Goal: Information Seeking & Learning: Learn about a topic

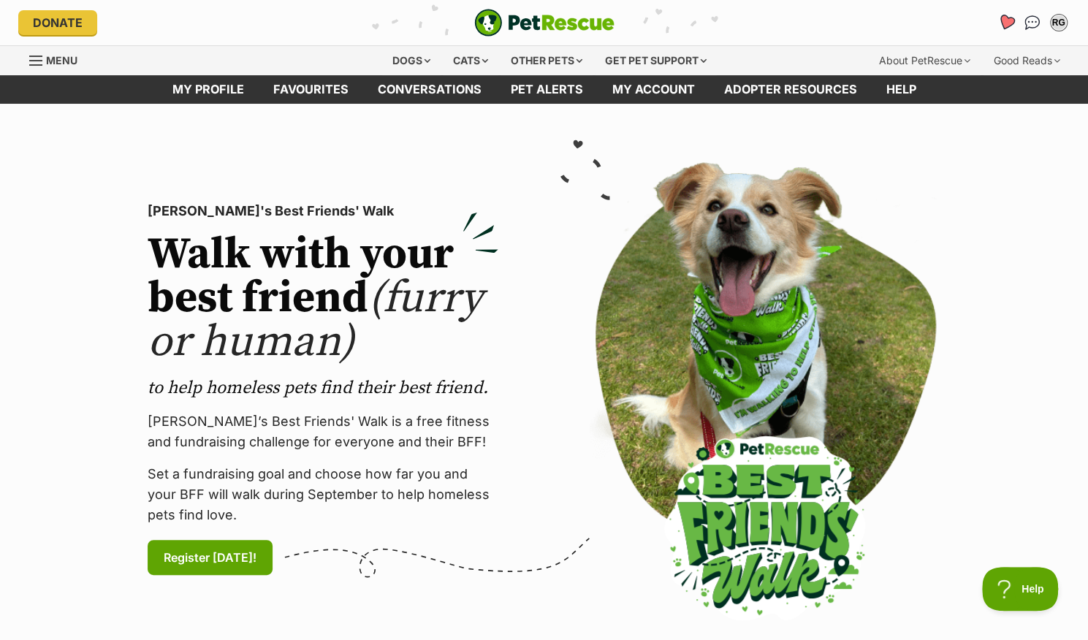
click at [999, 25] on icon "Favourites" at bounding box center [1006, 22] width 20 height 19
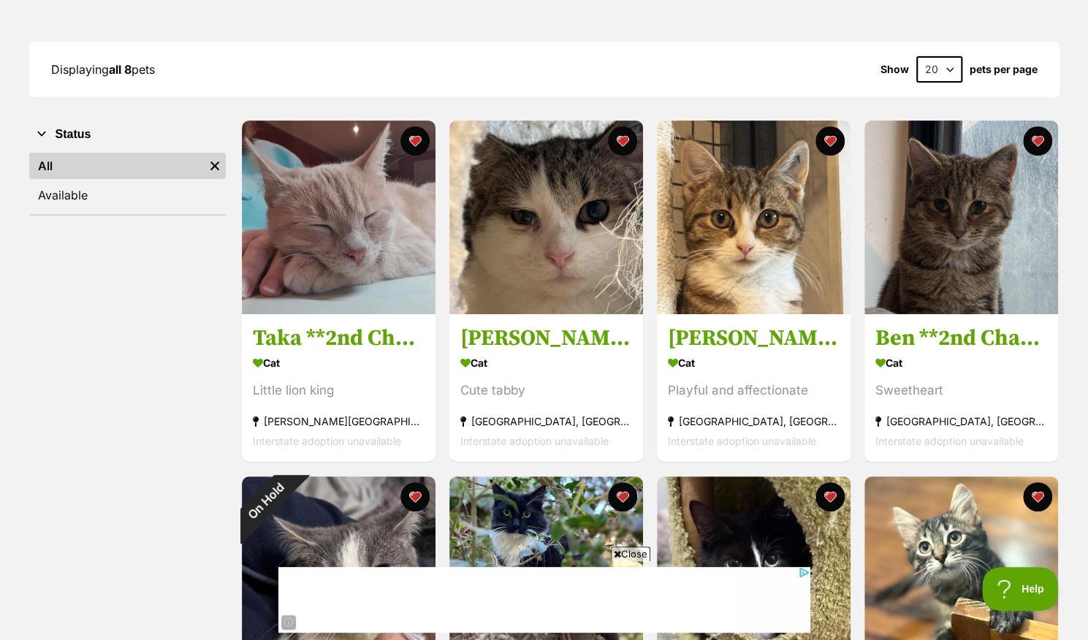
scroll to position [174, 0]
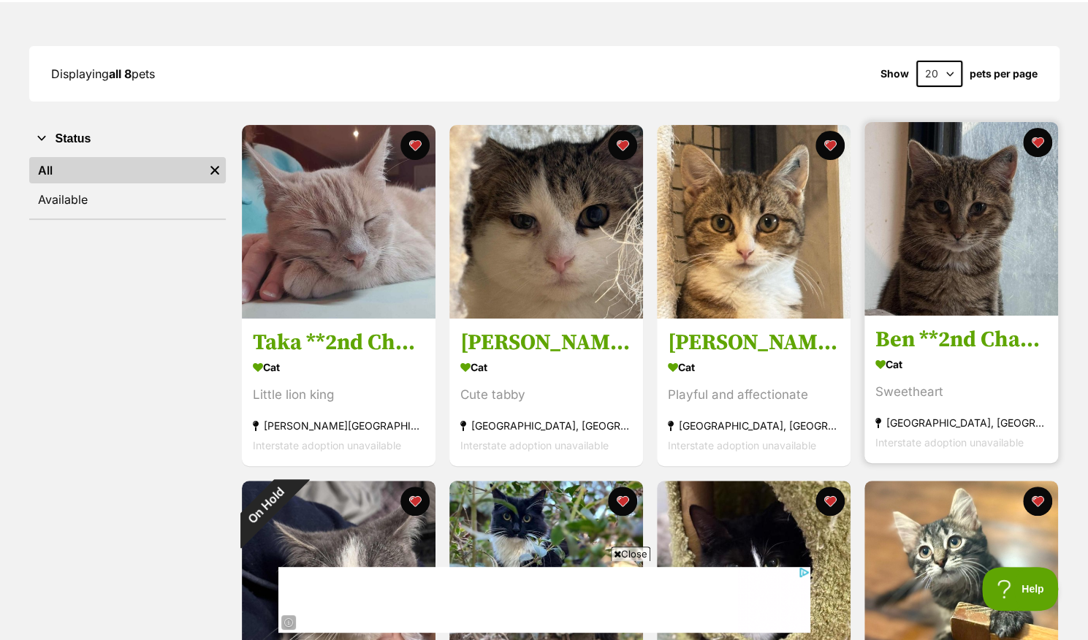
click at [940, 281] on img at bounding box center [961, 219] width 194 height 194
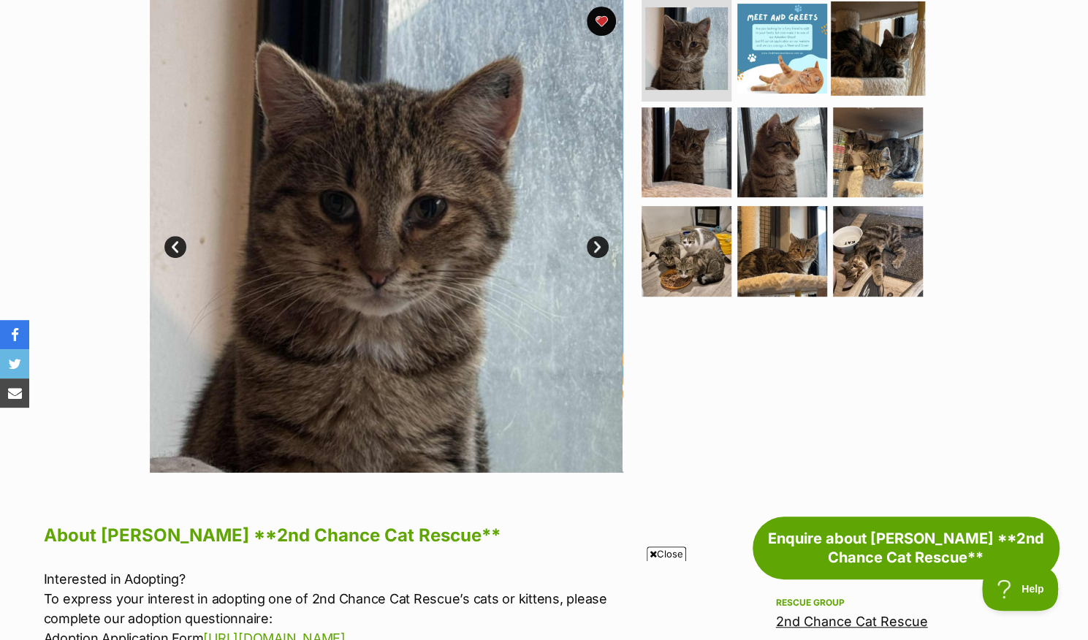
click at [866, 31] on img at bounding box center [878, 48] width 94 height 94
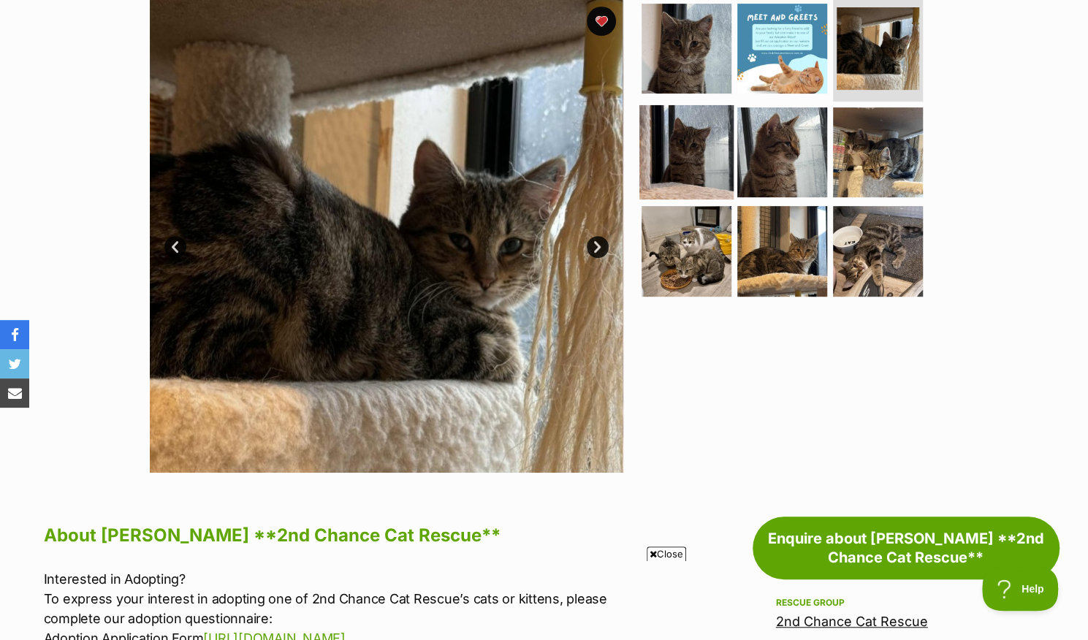
click at [672, 156] on img at bounding box center [686, 151] width 94 height 94
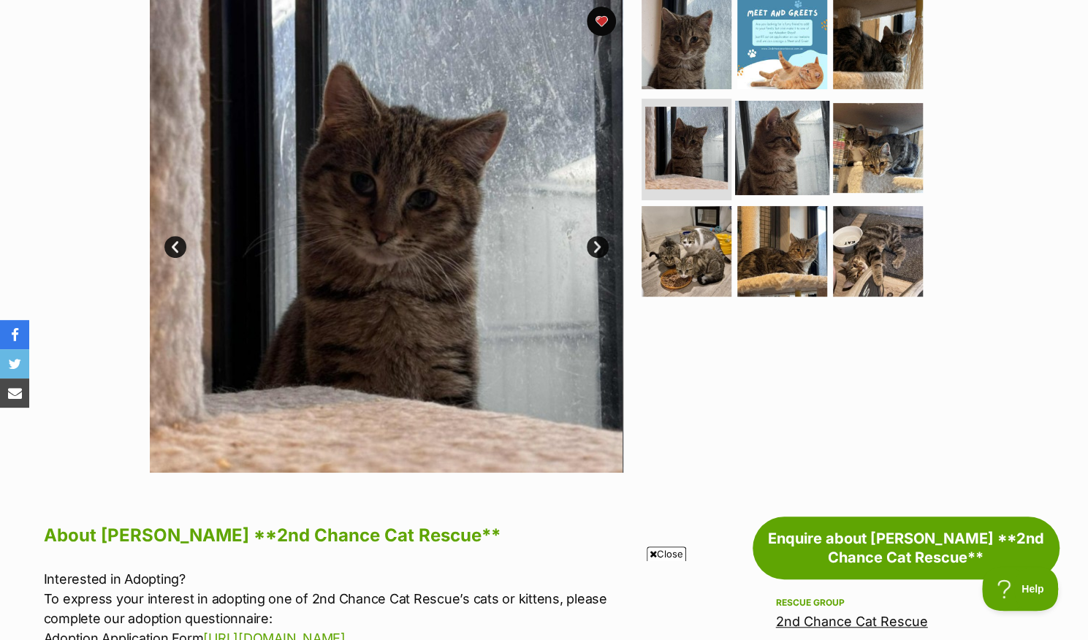
click at [774, 142] on img at bounding box center [782, 147] width 94 height 94
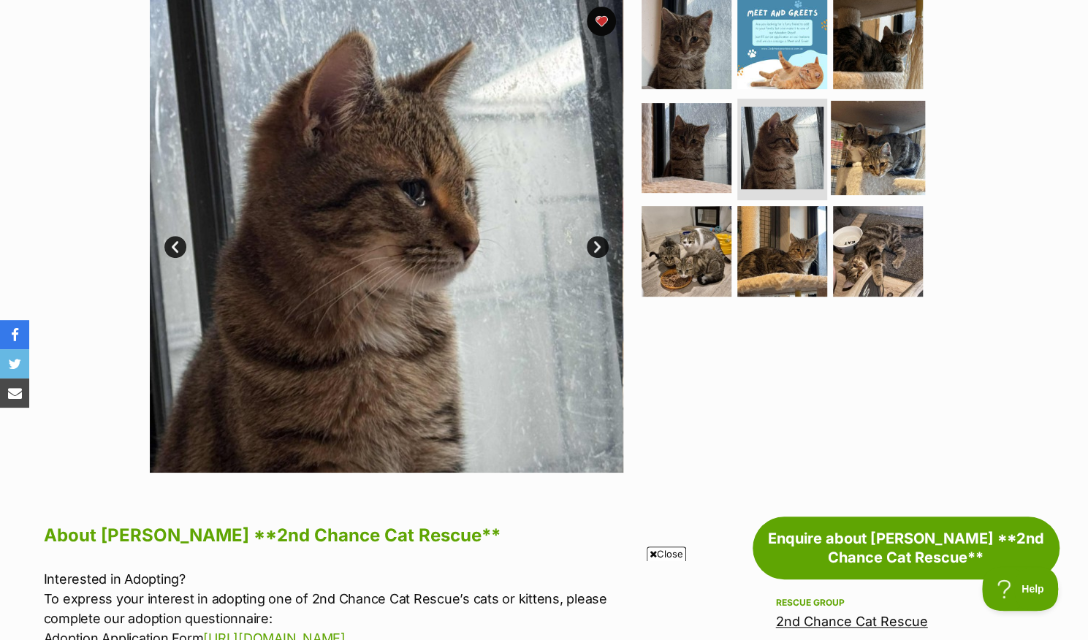
click at [873, 147] on img at bounding box center [878, 147] width 94 height 94
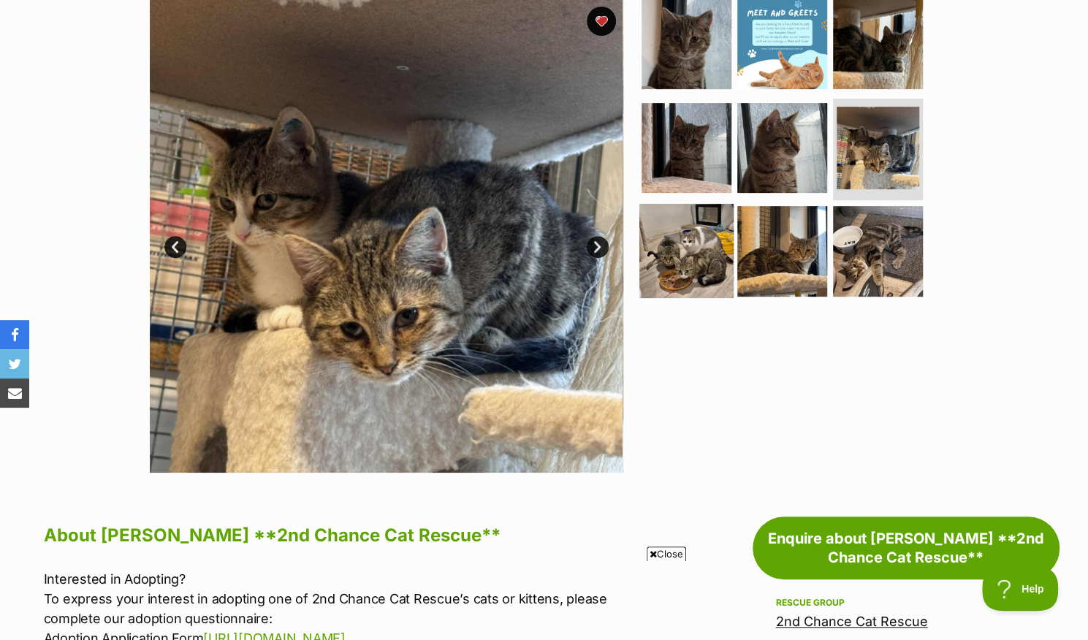
click at [717, 243] on img at bounding box center [686, 251] width 94 height 94
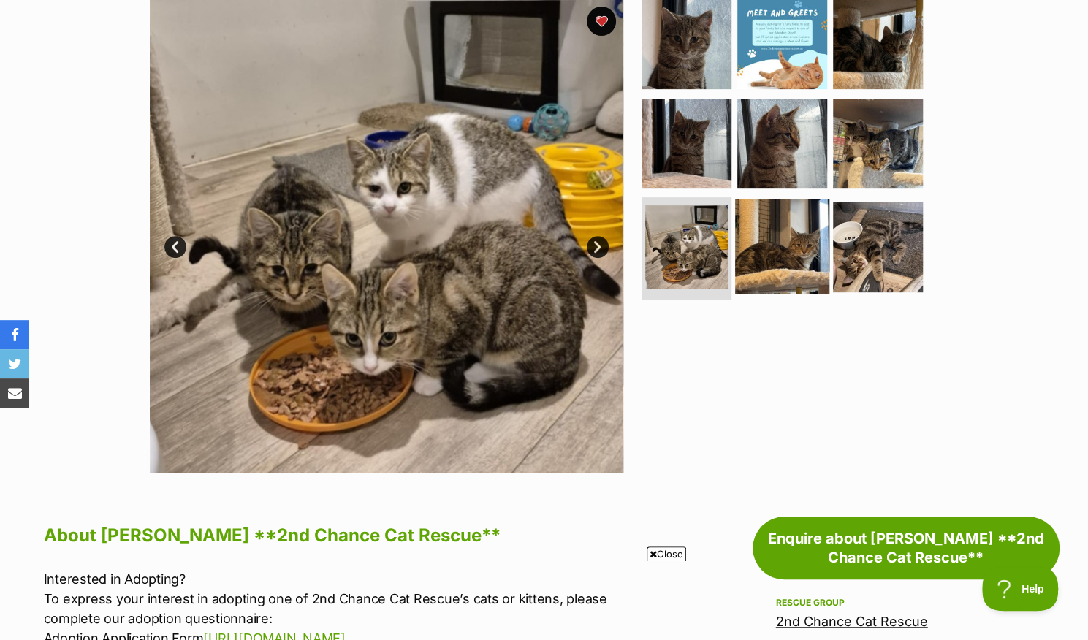
click at [773, 237] on img at bounding box center [782, 246] width 94 height 94
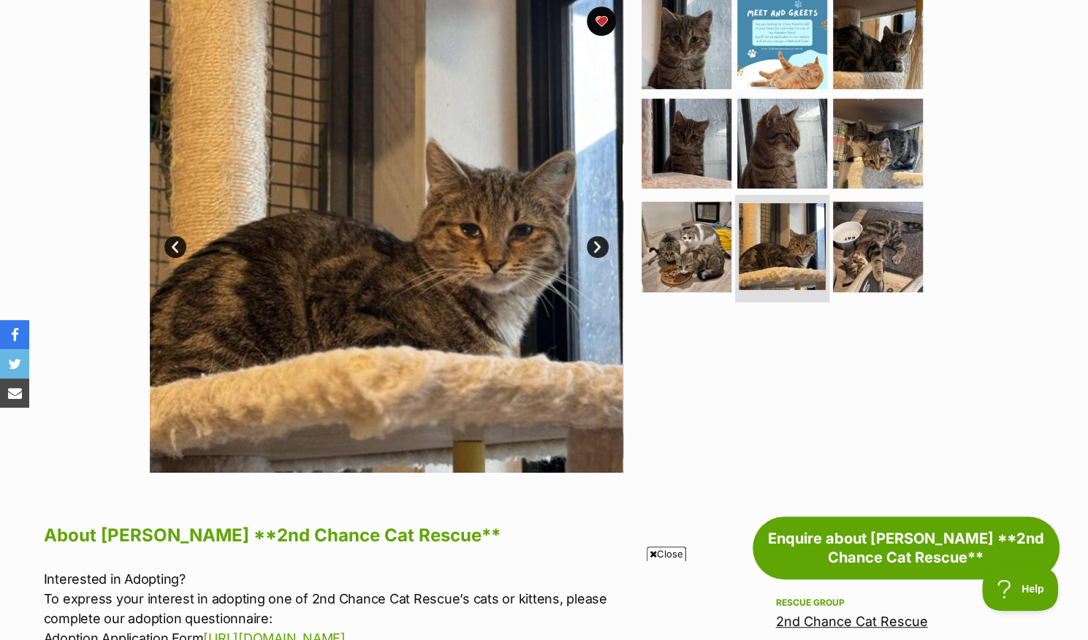
click at [824, 235] on li at bounding box center [782, 248] width 94 height 107
click at [843, 240] on img at bounding box center [878, 246] width 94 height 94
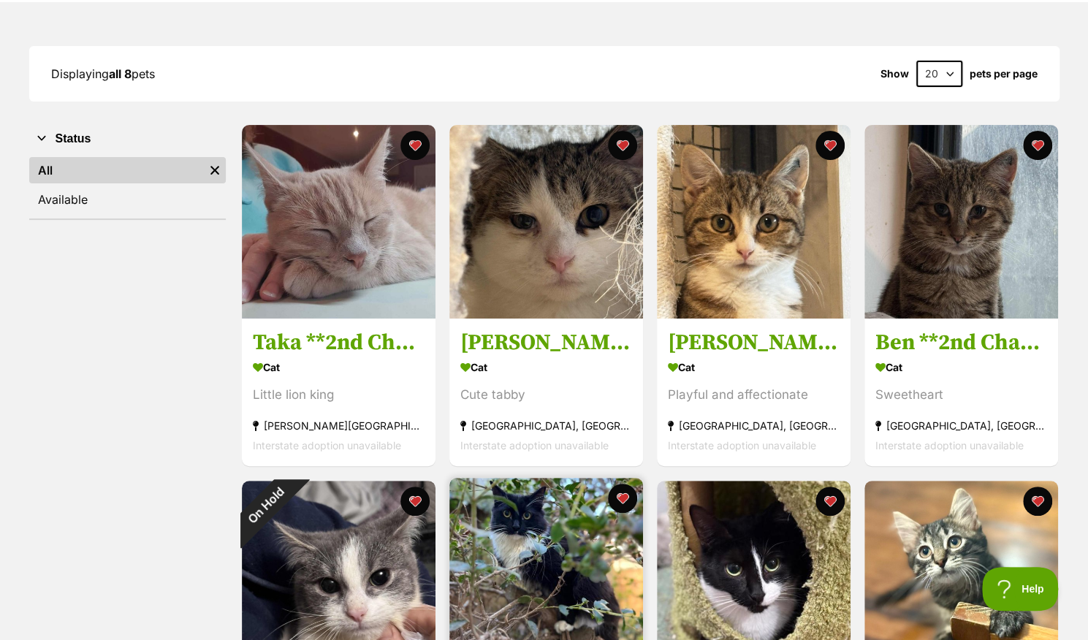
click at [530, 514] on img at bounding box center [546, 575] width 194 height 194
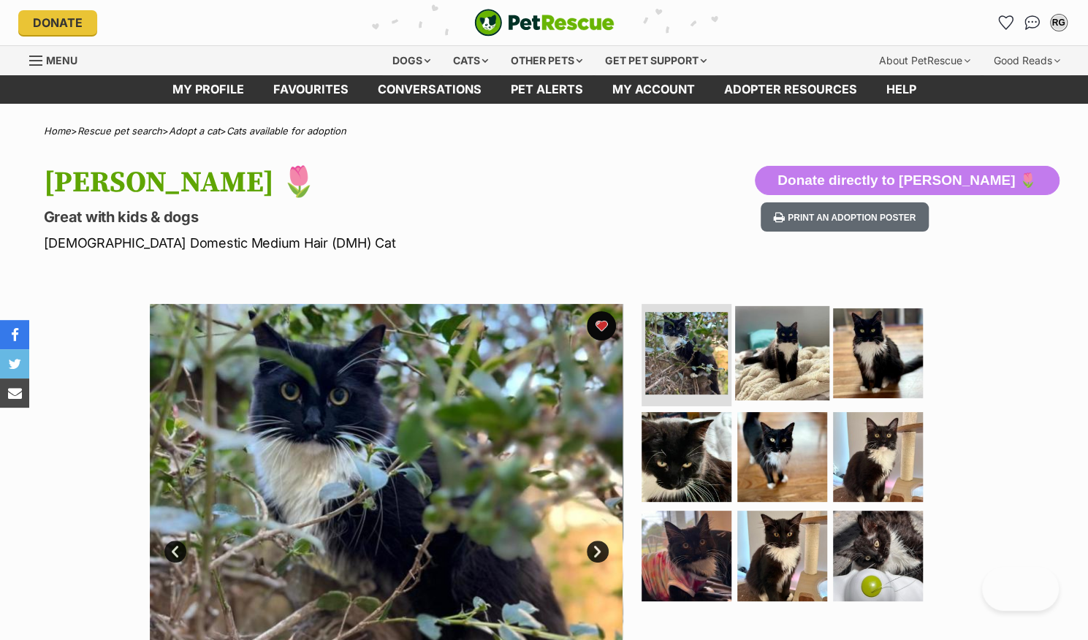
click at [779, 345] on img at bounding box center [782, 353] width 94 height 94
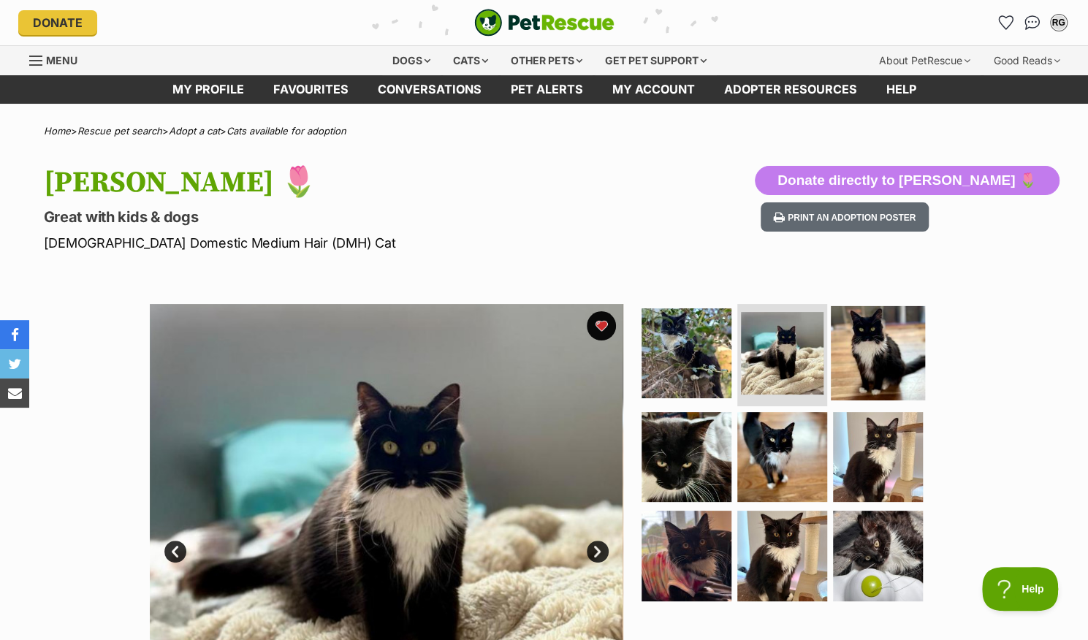
click at [882, 369] on img at bounding box center [878, 353] width 94 height 94
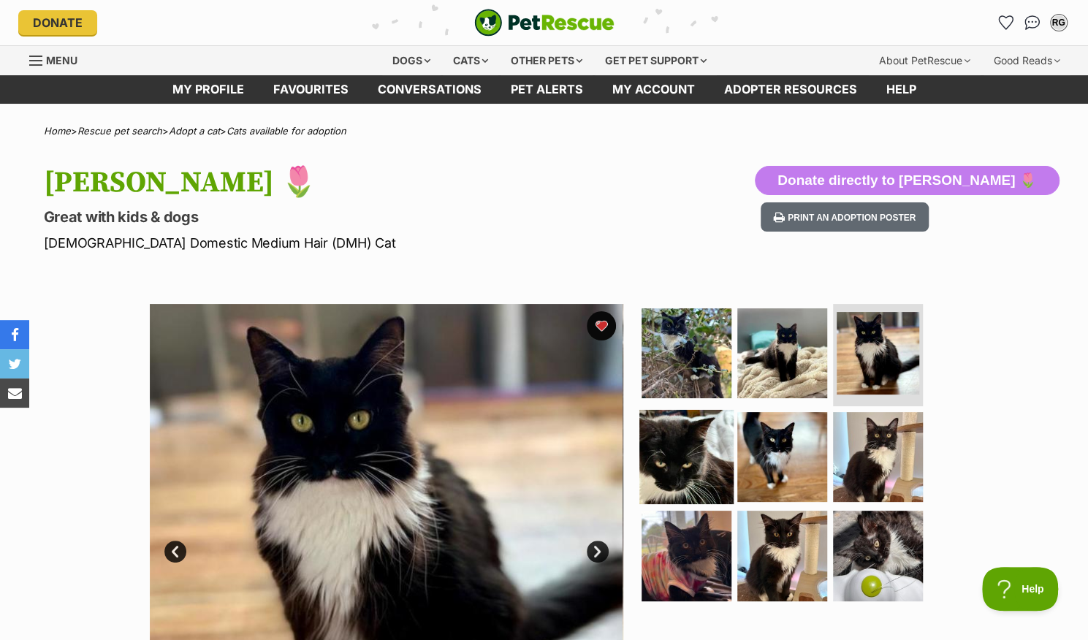
click at [698, 454] on img at bounding box center [686, 456] width 94 height 94
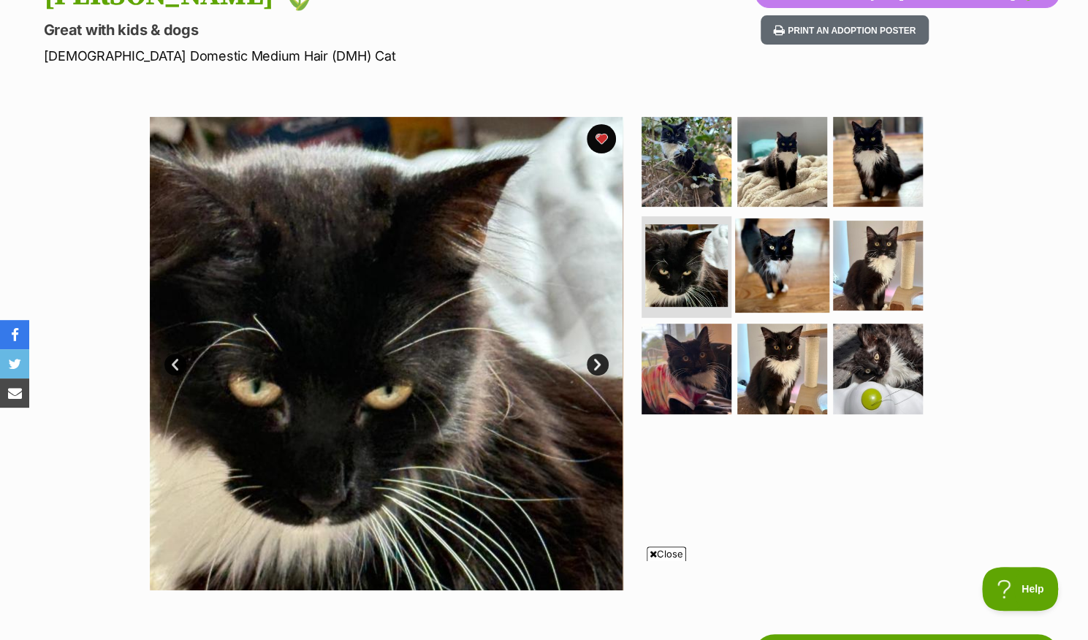
scroll to position [191, 0]
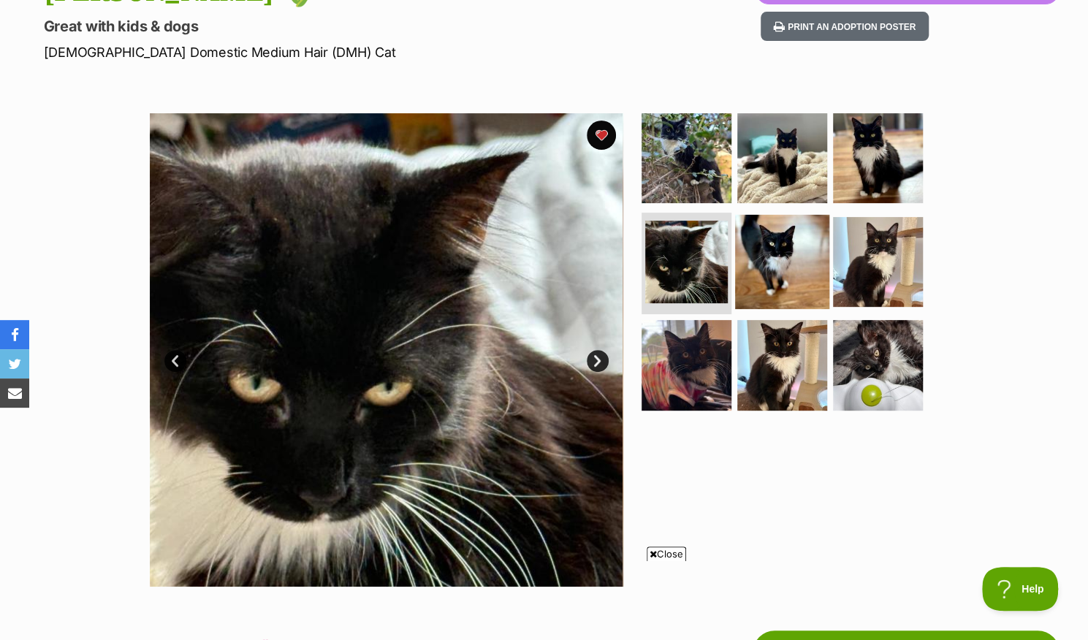
click at [777, 261] on img at bounding box center [782, 261] width 94 height 94
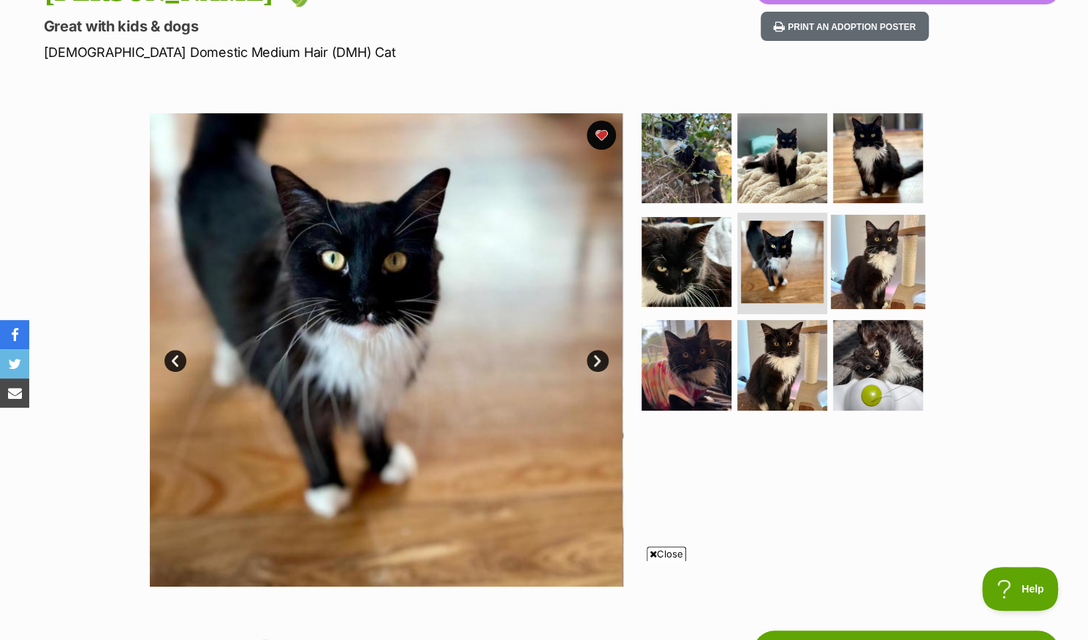
click at [861, 262] on img at bounding box center [878, 261] width 94 height 94
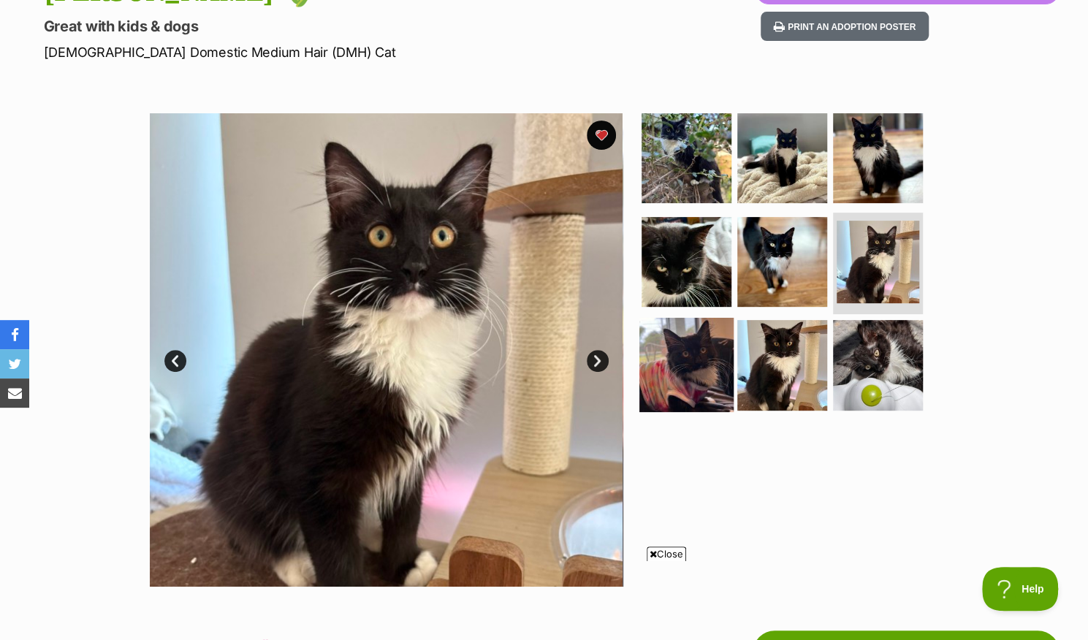
click at [681, 347] on img at bounding box center [686, 365] width 94 height 94
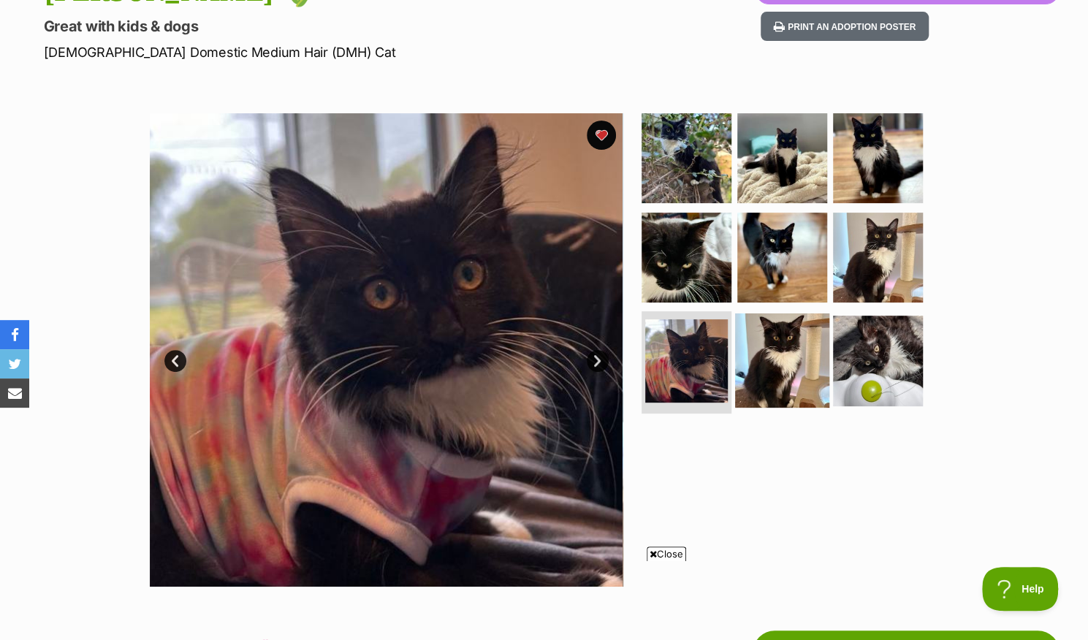
click at [788, 340] on img at bounding box center [782, 360] width 94 height 94
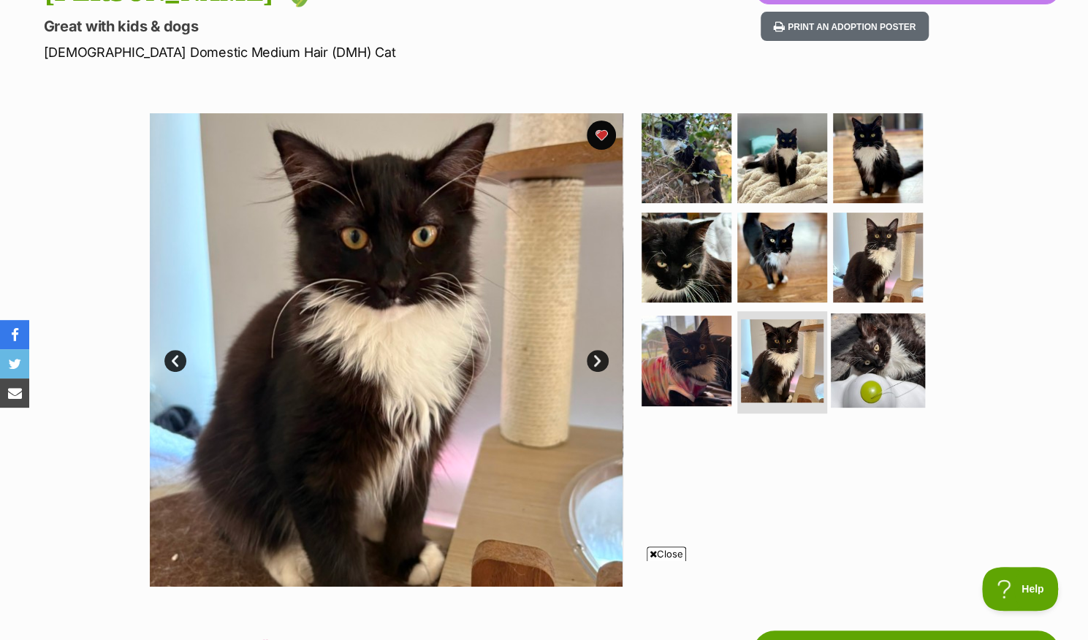
click at [850, 359] on img at bounding box center [878, 360] width 94 height 94
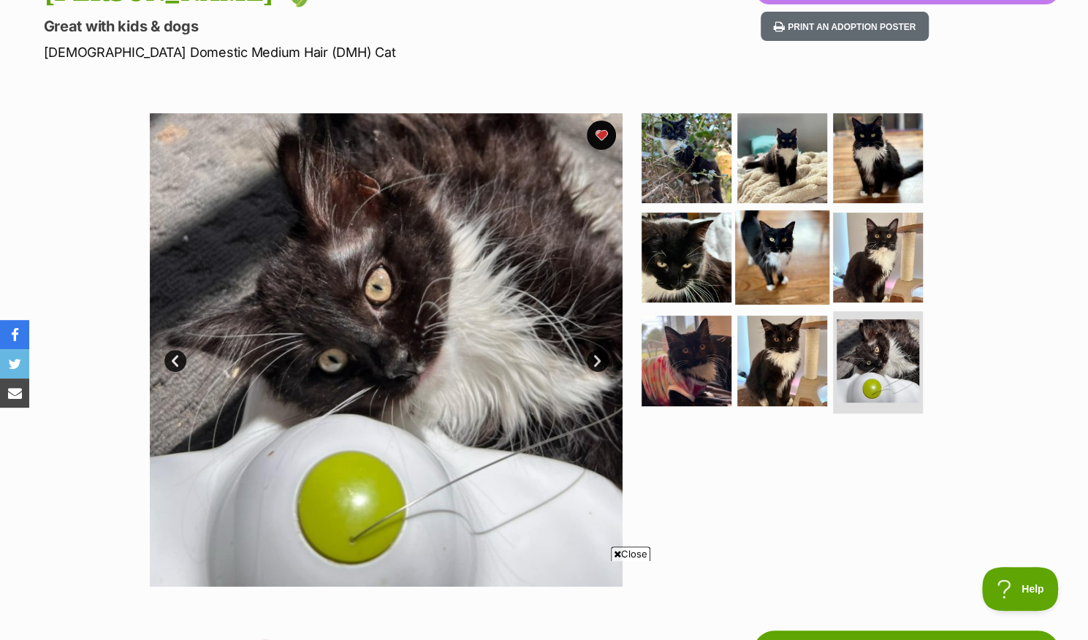
scroll to position [0, 0]
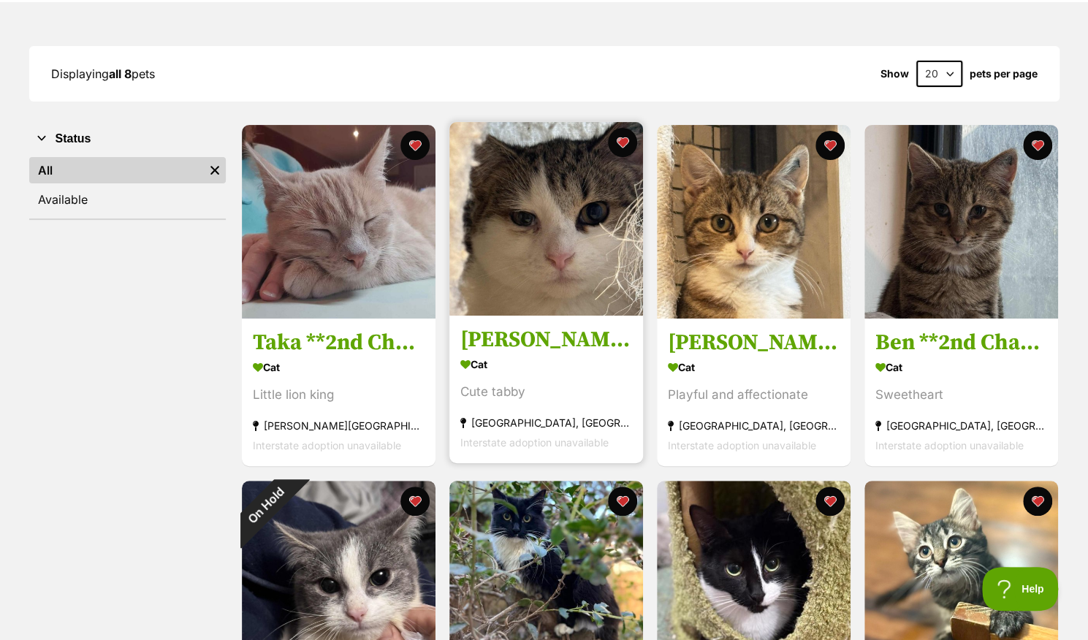
click at [504, 339] on h3 "Brett **2nd Chance Cat Rescue**" at bounding box center [546, 341] width 172 height 28
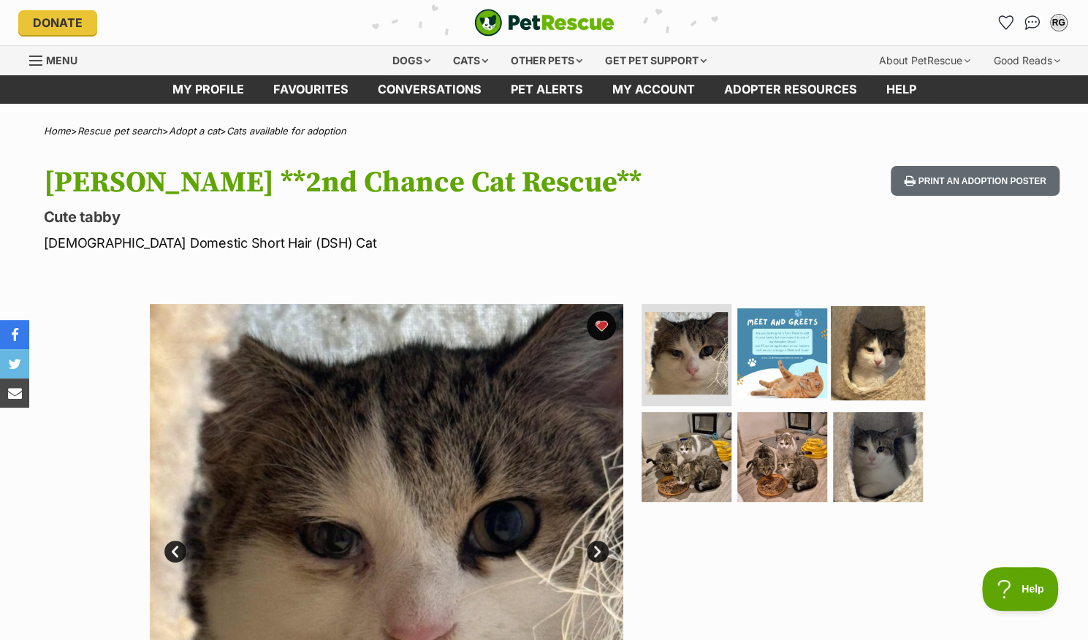
click at [888, 370] on img at bounding box center [878, 353] width 94 height 94
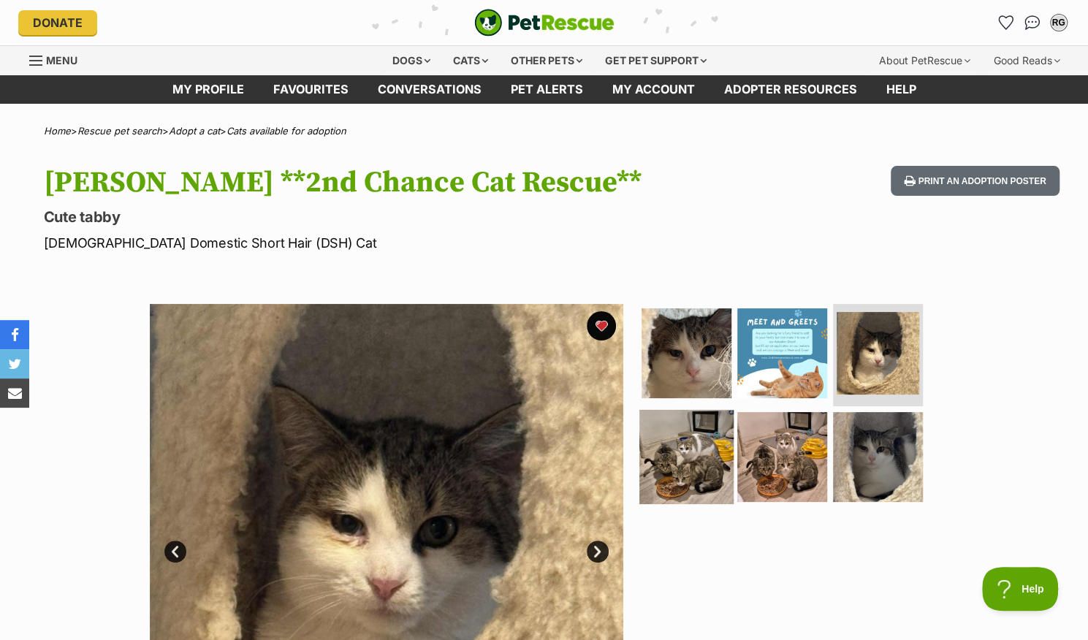
click at [720, 481] on img at bounding box center [686, 456] width 94 height 94
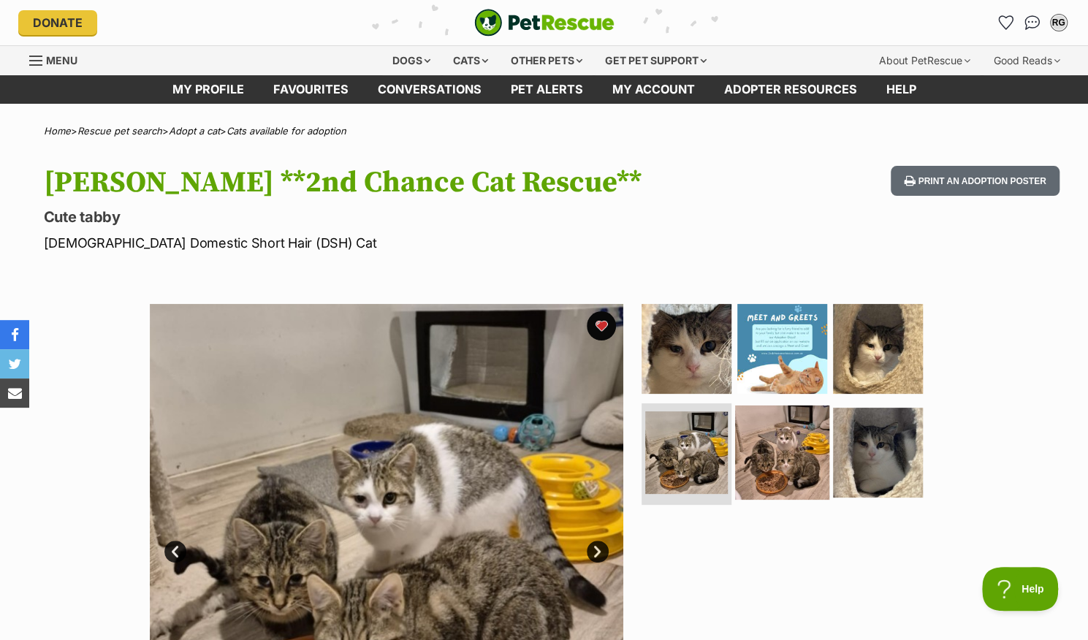
click at [773, 471] on img at bounding box center [782, 452] width 94 height 94
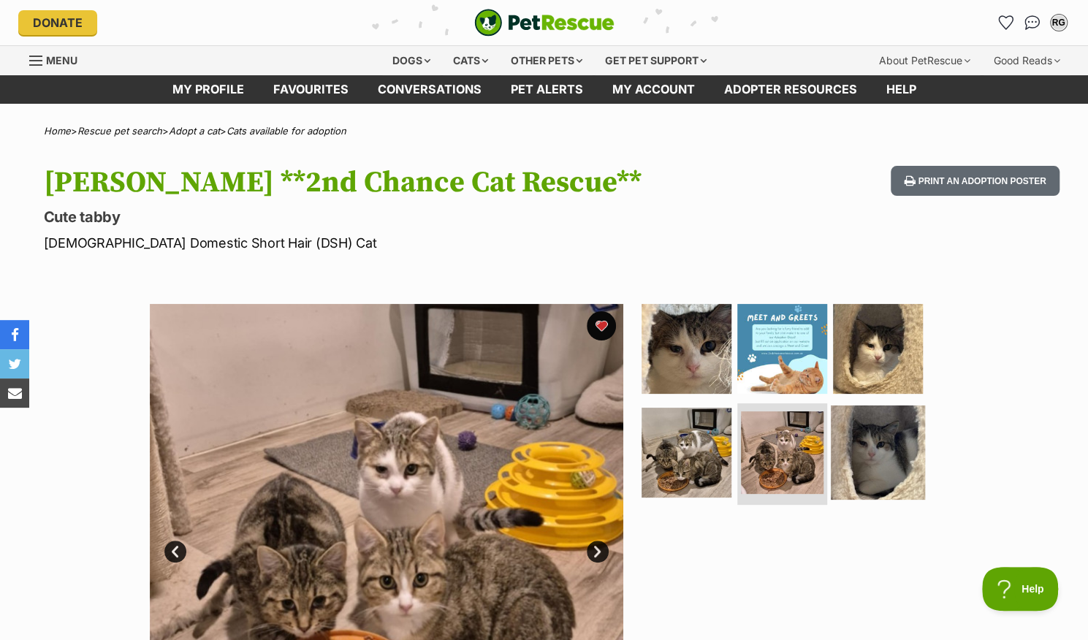
click at [868, 454] on img at bounding box center [878, 452] width 94 height 94
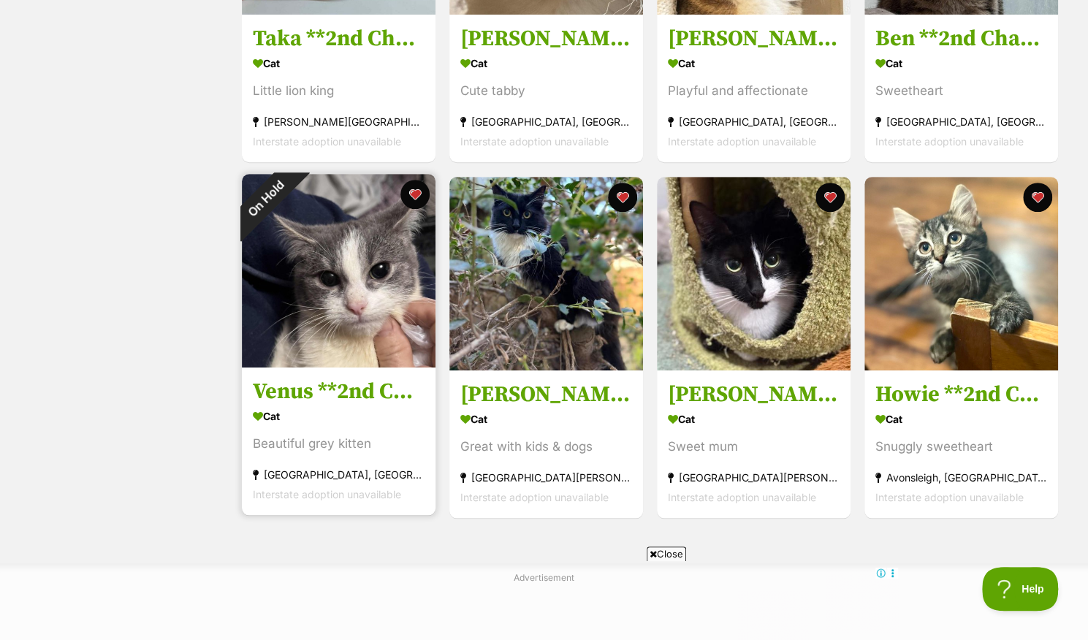
click at [316, 397] on h3 "Venus **2nd Chance Cat Rescue**" at bounding box center [339, 392] width 172 height 28
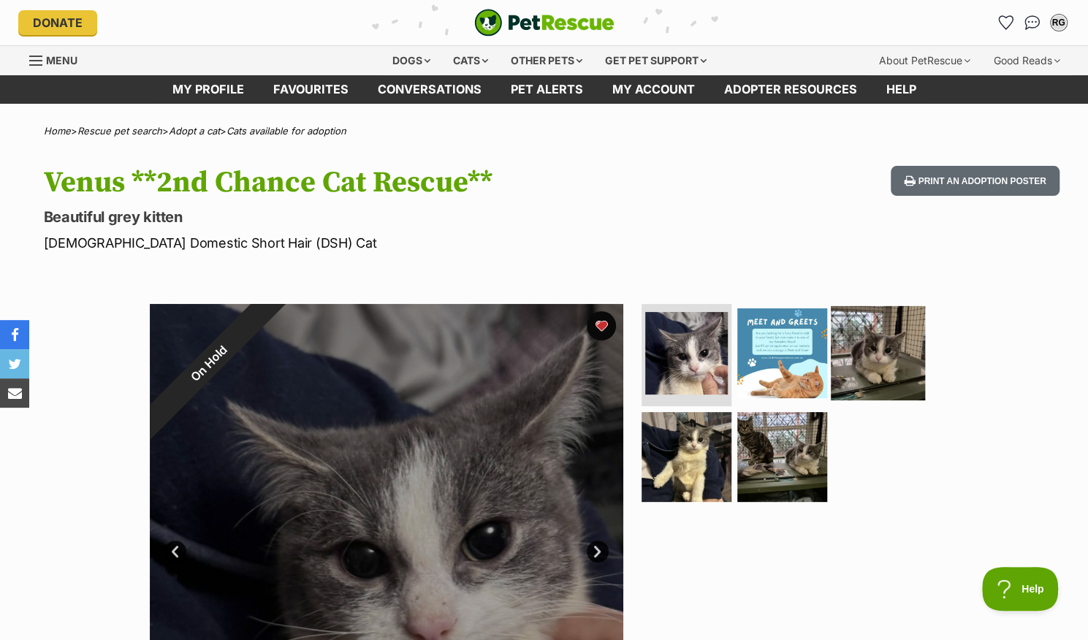
click at [857, 351] on img at bounding box center [878, 353] width 94 height 94
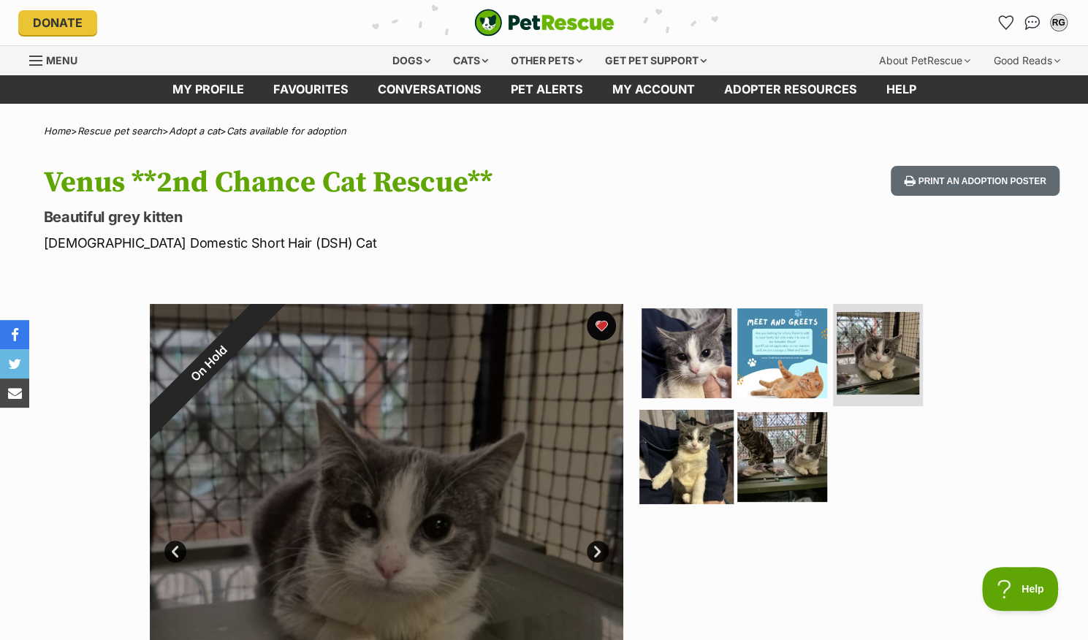
click at [676, 457] on img at bounding box center [686, 456] width 94 height 94
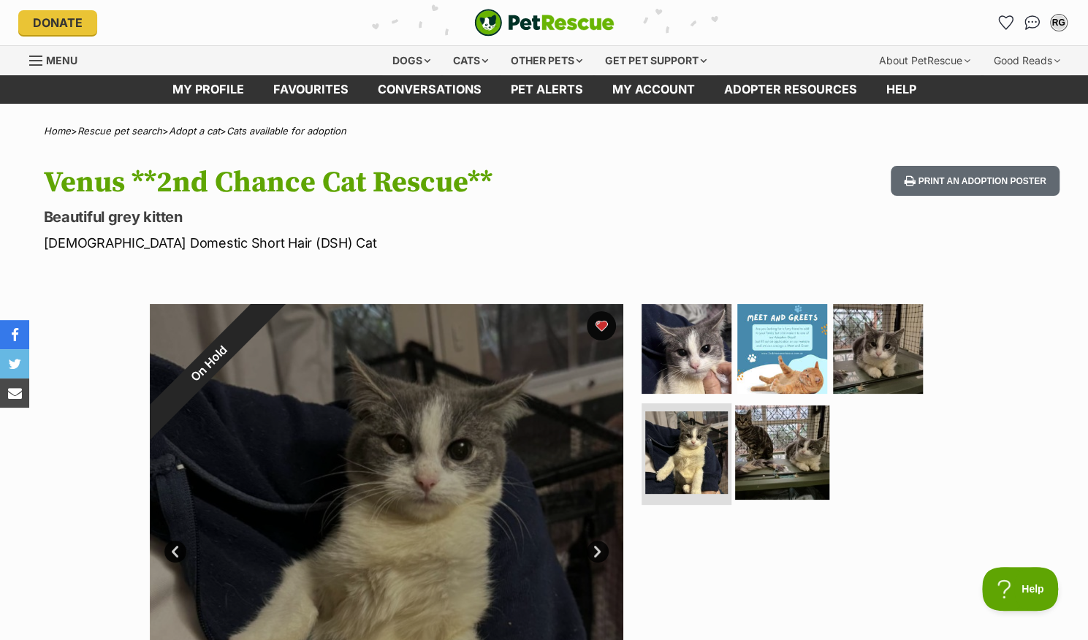
click at [750, 466] on img at bounding box center [782, 452] width 94 height 94
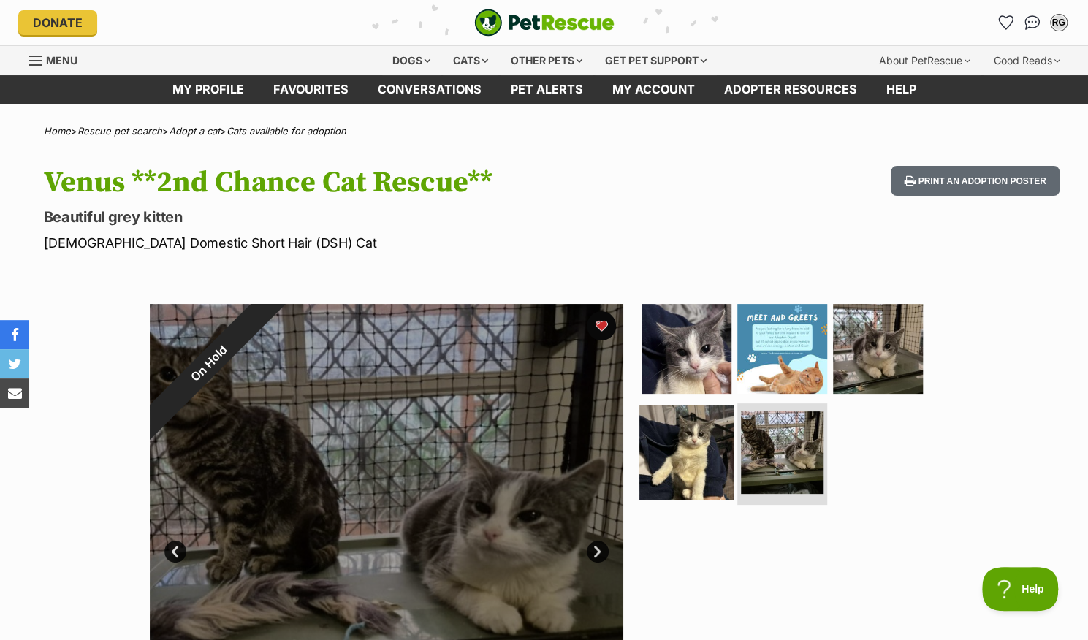
click at [665, 451] on img at bounding box center [686, 452] width 94 height 94
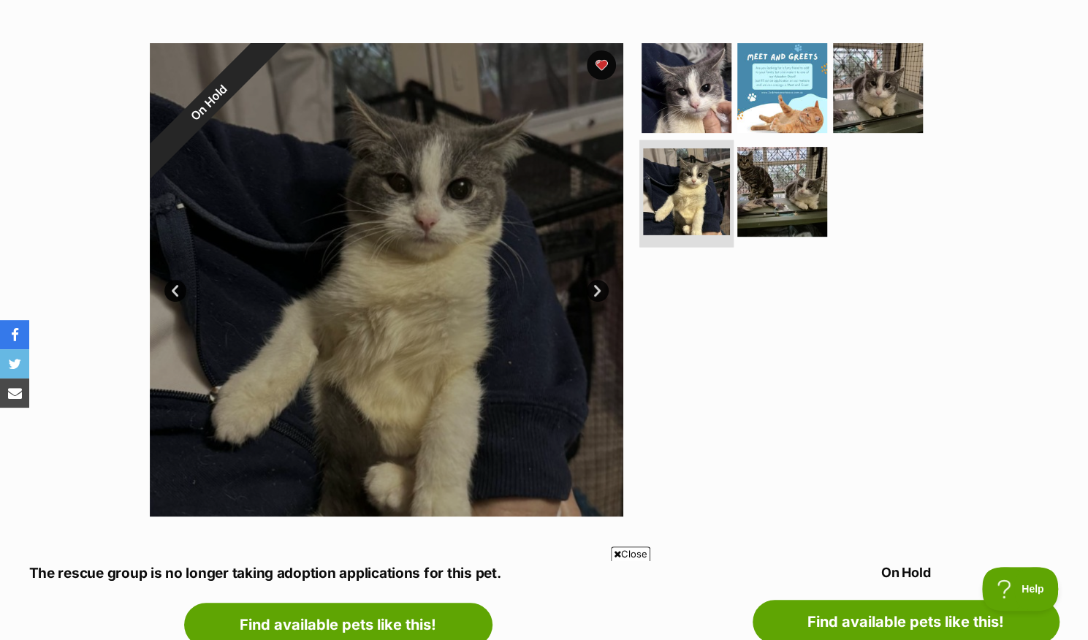
scroll to position [262, 0]
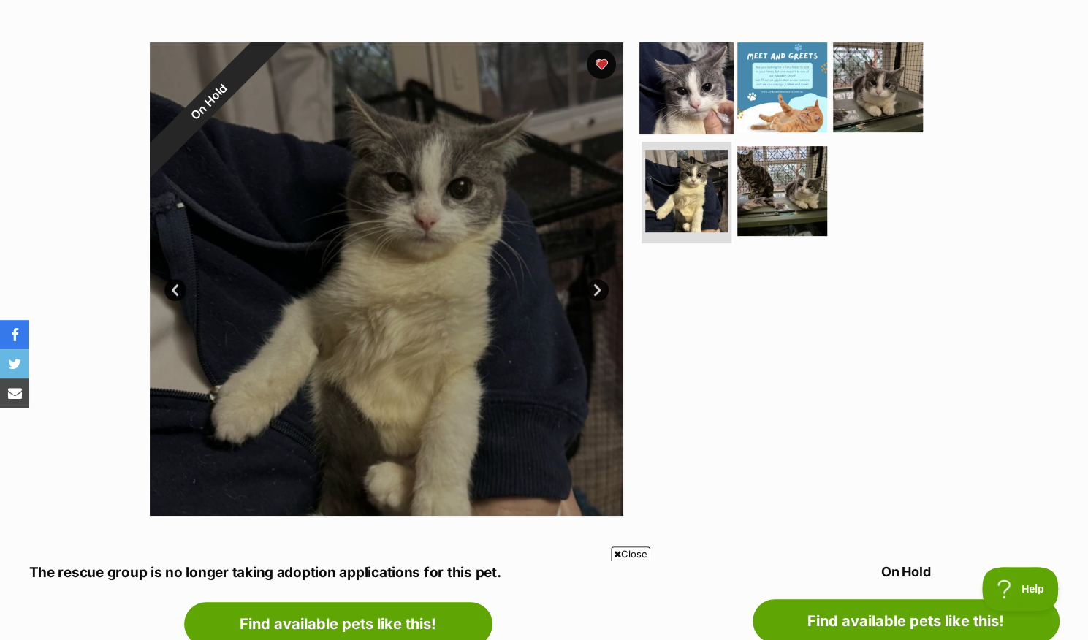
click at [694, 84] on img at bounding box center [686, 87] width 94 height 94
